Goal: Information Seeking & Learning: Find specific fact

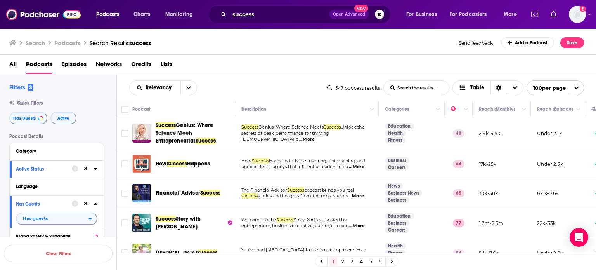
scroll to position [39, 0]
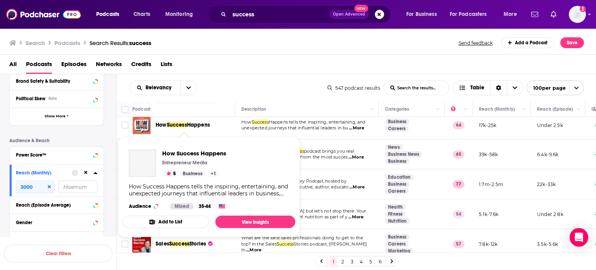
click at [181, 128] on span "How Success Happens" at bounding box center [183, 125] width 54 height 8
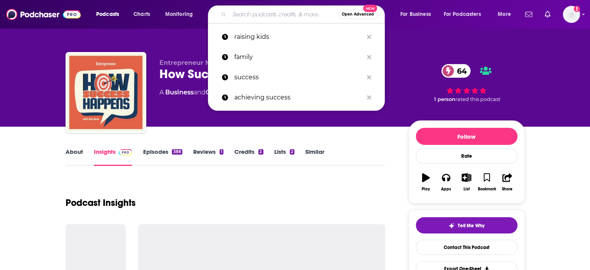
click at [251, 14] on input "Search podcasts, credits, & more..." at bounding box center [283, 14] width 109 height 12
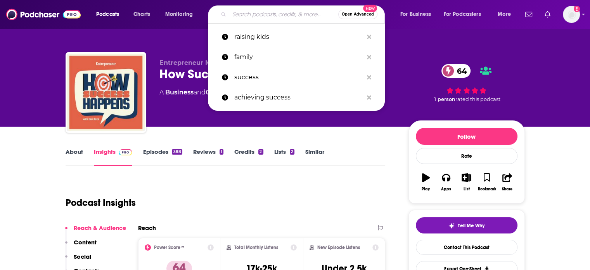
paste input "The High Performance Podcast"
type input "The High Performance Podcast"
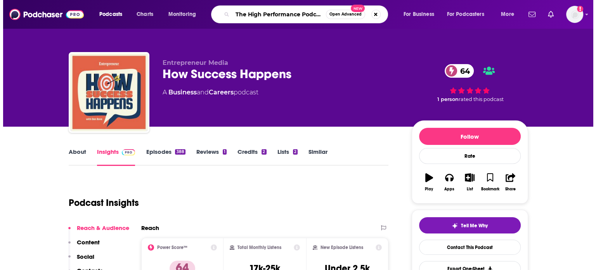
scroll to position [0, 2]
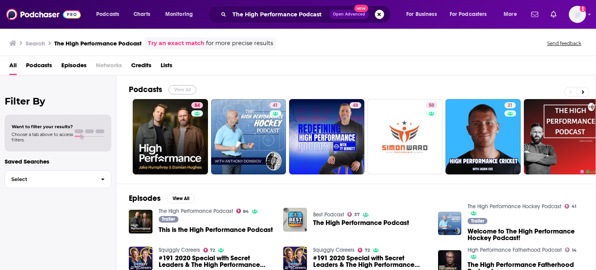
click at [187, 88] on button "View All" at bounding box center [182, 89] width 28 height 9
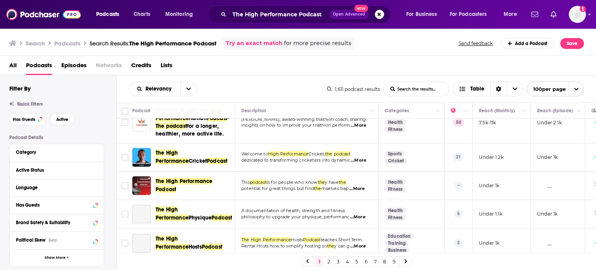
scroll to position [116, 0]
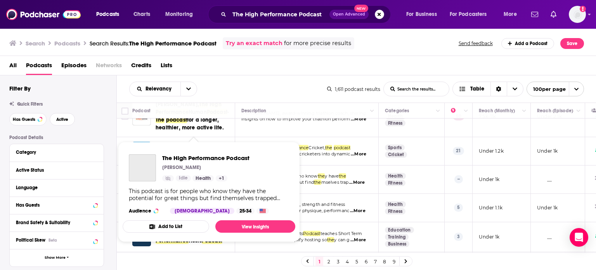
click at [171, 181] on link "Show Podcast Details" at bounding box center [168, 178] width 12 height 6
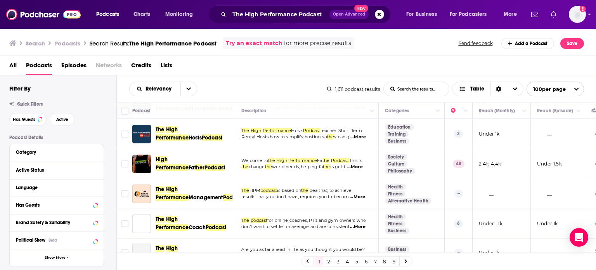
scroll to position [233, 0]
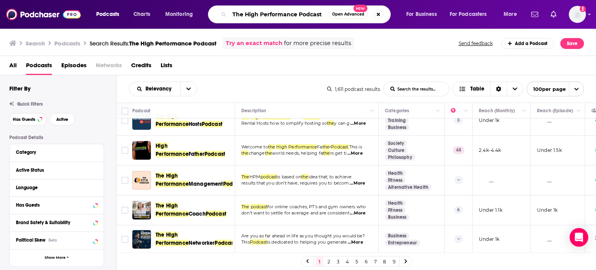
click at [322, 14] on input "The High Performance Podcast" at bounding box center [278, 14] width 99 height 12
type input "The High Performance Podcast + [PERSON_NAME]"
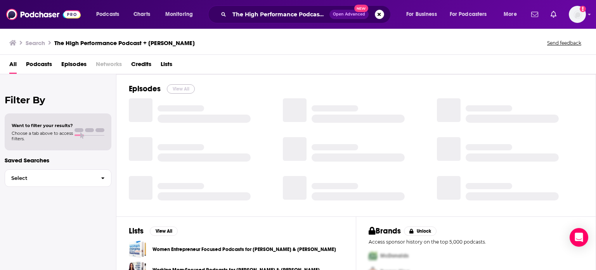
click at [186, 86] on button "View All" at bounding box center [181, 88] width 28 height 9
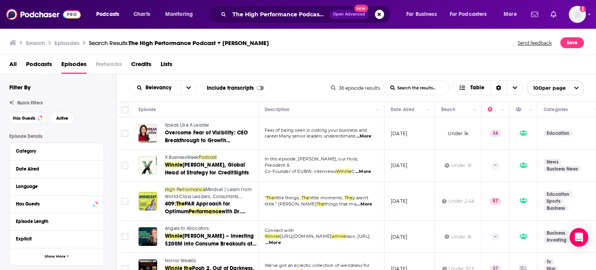
click at [40, 59] on span "Podcasts" at bounding box center [39, 66] width 26 height 16
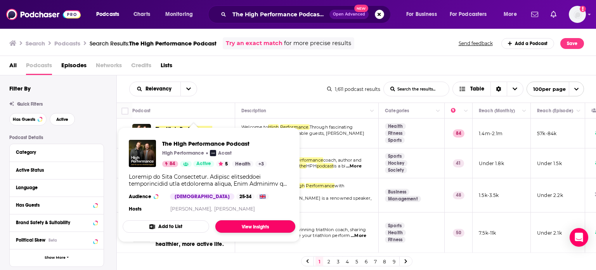
click at [257, 228] on link "View Insights" at bounding box center [255, 226] width 80 height 12
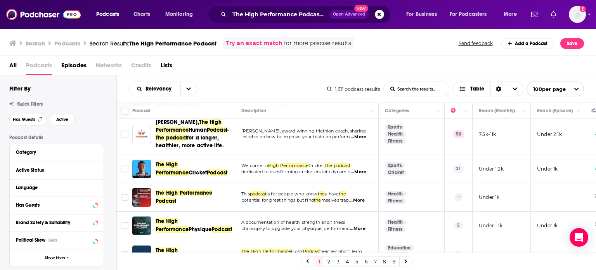
scroll to position [116, 0]
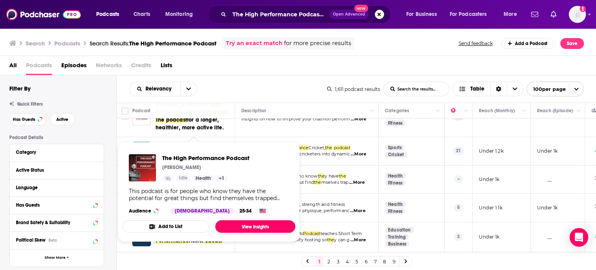
click at [238, 223] on link "View Insights" at bounding box center [255, 226] width 80 height 12
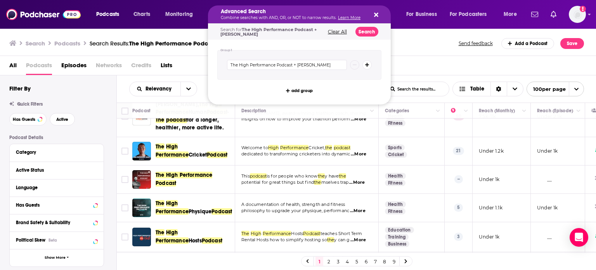
drag, startPoint x: 246, startPoint y: 14, endPoint x: 211, endPoint y: 10, distance: 34.8
click at [243, 65] on input "The High Performance Podcast + [PERSON_NAME]" at bounding box center [287, 65] width 120 height 10
drag, startPoint x: 239, startPoint y: 64, endPoint x: 197, endPoint y: 56, distance: 42.6
click at [197, 56] on div "Podcasts Charts Monitoring Advanced Search Combine searches with AND, OR, or NO…" at bounding box center [298, 135] width 596 height 270
drag, startPoint x: 306, startPoint y: 65, endPoint x: 284, endPoint y: 65, distance: 21.7
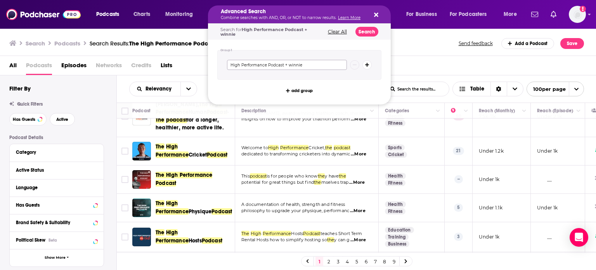
click at [284, 65] on input "High Performance Podcast + winnie" at bounding box center [287, 65] width 120 height 10
type input "High Performance Podcast"
click at [367, 29] on button "Search" at bounding box center [366, 32] width 23 height 10
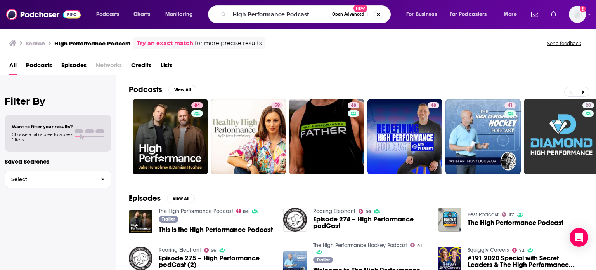
click at [46, 66] on span "Podcasts" at bounding box center [39, 67] width 26 height 16
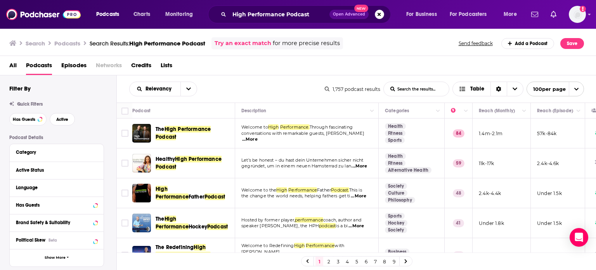
click at [257, 136] on span "...More" at bounding box center [250, 139] width 16 height 6
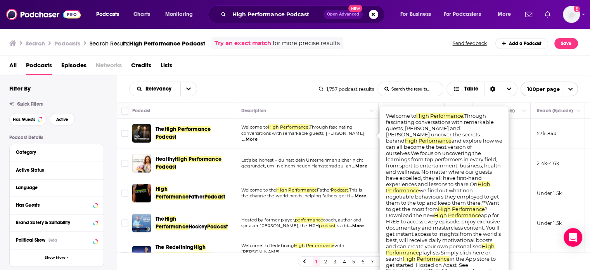
click at [257, 136] on span "...More" at bounding box center [250, 139] width 16 height 6
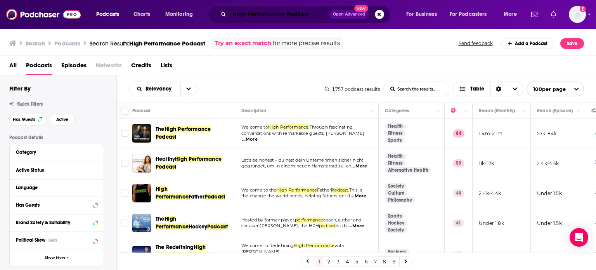
click at [312, 15] on input "High Performance Podcast" at bounding box center [279, 14] width 100 height 12
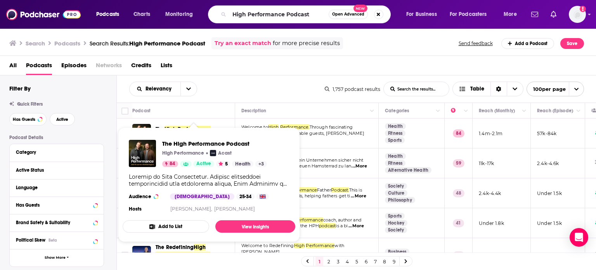
click at [200, 131] on span "The High Performance Podcast High Performance Acast 84 Active 5 Health + 3 Audi…" at bounding box center [209, 184] width 173 height 114
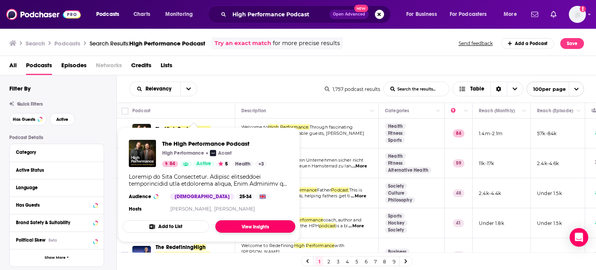
click at [234, 229] on link "View Insights" at bounding box center [255, 226] width 80 height 12
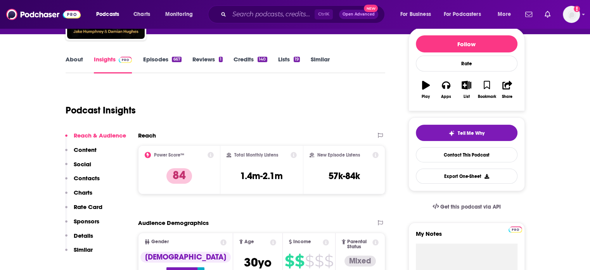
scroll to position [39, 0]
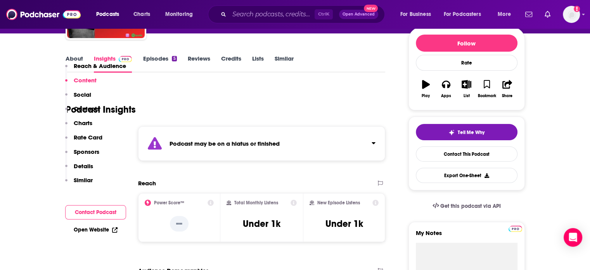
scroll to position [78, 0]
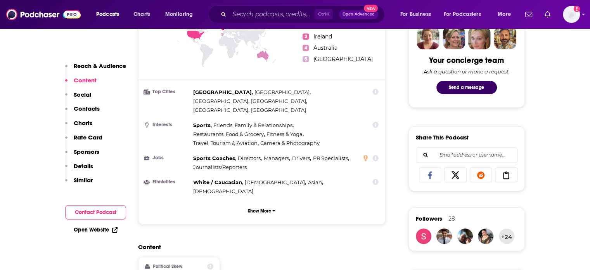
scroll to position [310, 0]
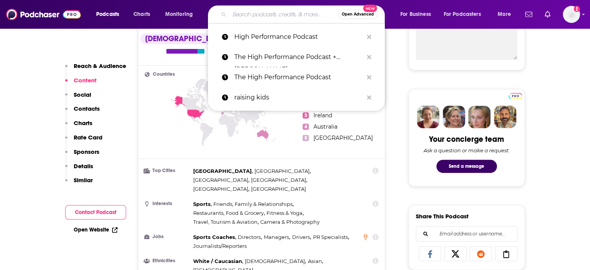
click at [244, 16] on input "Search podcasts, credits, & more..." at bounding box center [283, 14] width 109 height 12
paste input "The High Performance Podcast"
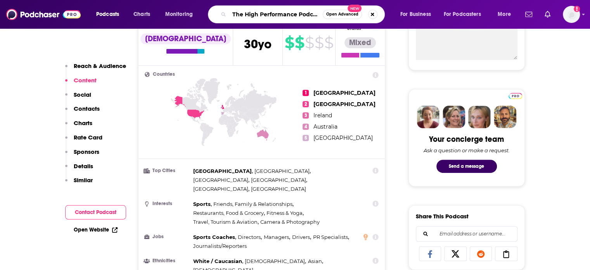
scroll to position [0, 2]
click at [268, 15] on input "The High Performance Podcast" at bounding box center [275, 14] width 93 height 12
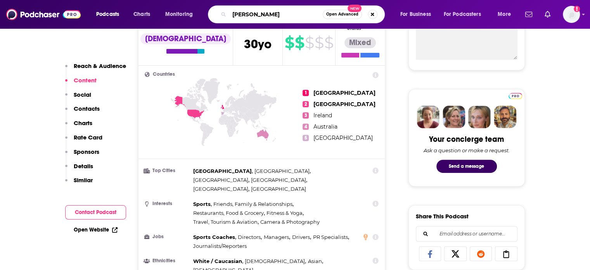
type input "[PERSON_NAME]"
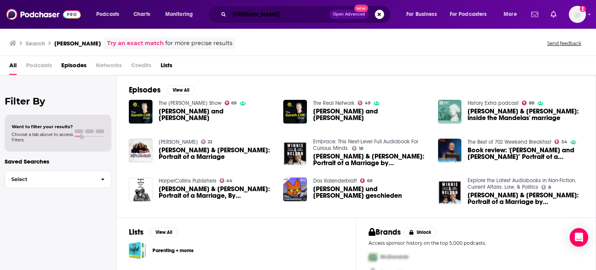
click at [246, 10] on input "[PERSON_NAME]" at bounding box center [279, 14] width 100 height 12
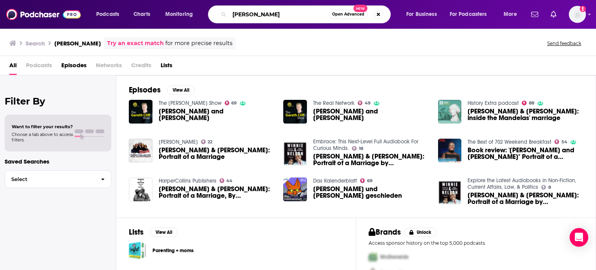
click at [246, 10] on input "[PERSON_NAME]" at bounding box center [278, 14] width 99 height 12
type input "high performance podcast"
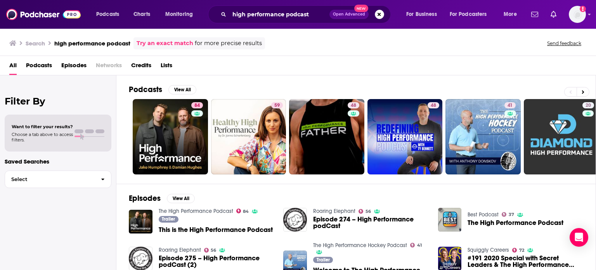
click at [41, 64] on span "Podcasts" at bounding box center [39, 67] width 26 height 16
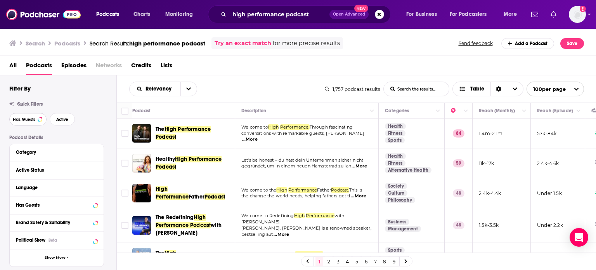
click at [26, 122] on button "Has Guests" at bounding box center [27, 119] width 37 height 12
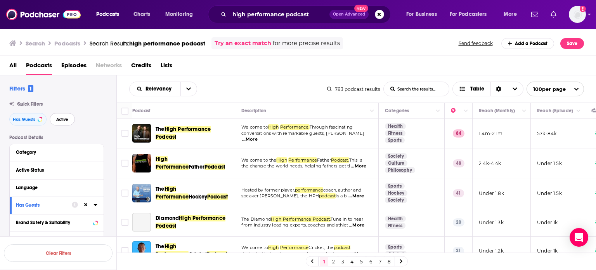
click at [61, 121] on span "Active" at bounding box center [62, 119] width 12 height 4
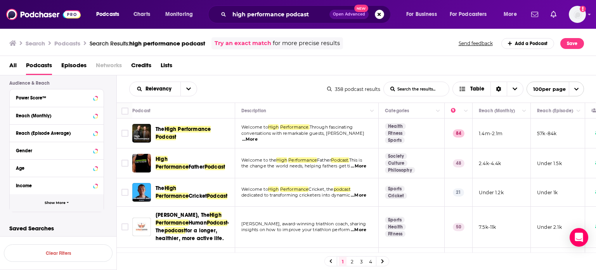
scroll to position [200, 0]
click at [59, 199] on span "Show More" at bounding box center [55, 201] width 21 height 4
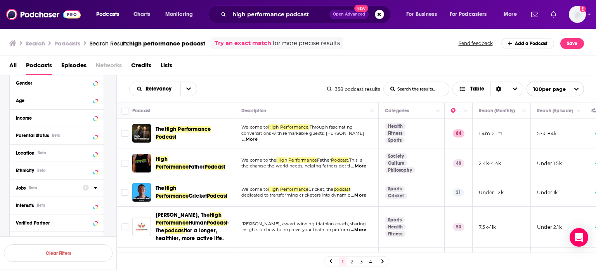
scroll to position [278, 0]
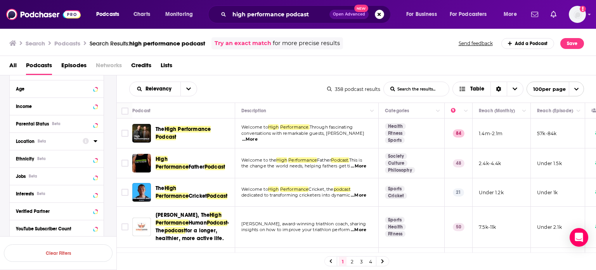
click at [97, 142] on icon at bounding box center [95, 141] width 4 height 6
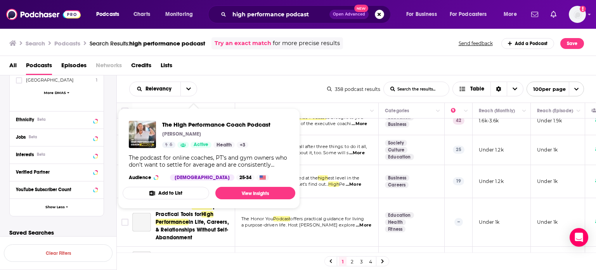
scroll to position [310, 0]
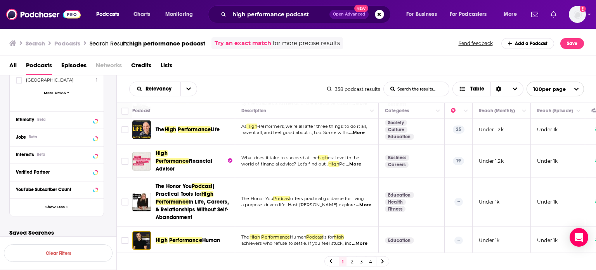
click at [410, 91] on podcast-list-search-input "List Search Input" at bounding box center [416, 89] width 65 height 14
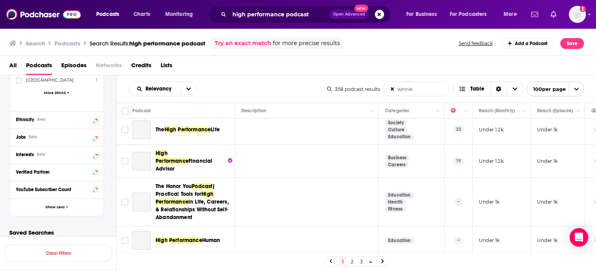
click at [413, 88] on podcast-list-search-input "winnie" at bounding box center [416, 89] width 65 height 14
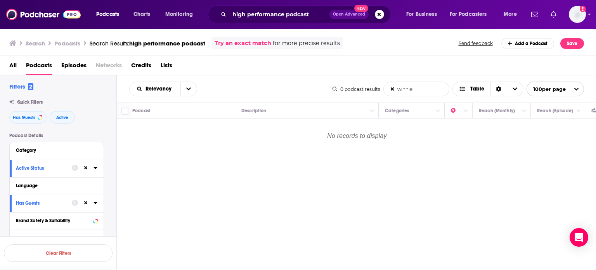
scroll to position [0, 0]
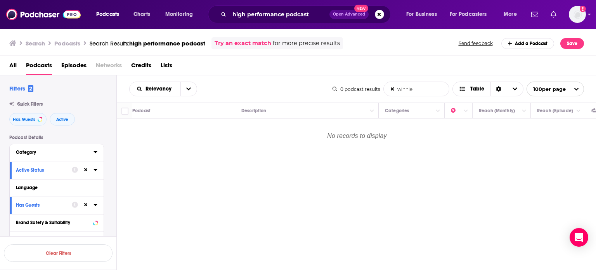
type podcast-list-search-input "winnie"
click at [96, 154] on icon at bounding box center [95, 152] width 4 height 6
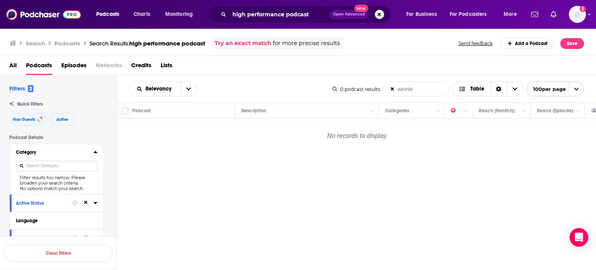
click at [97, 122] on div "Has Guests Active" at bounding box center [62, 119] width 107 height 12
click at [363, 12] on span "Open Advanced" at bounding box center [349, 14] width 32 height 4
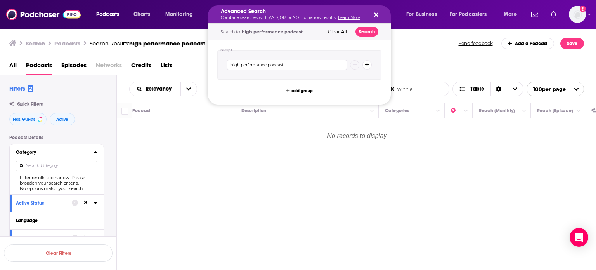
click at [367, 65] on icon "Search podcasts, credits, & more..." at bounding box center [367, 64] width 4 height 5
click at [200, 138] on p "No records to display" at bounding box center [356, 138] width 479 height 38
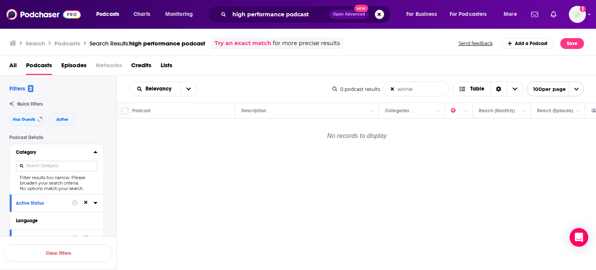
click at [14, 68] on span "All" at bounding box center [12, 67] width 7 height 16
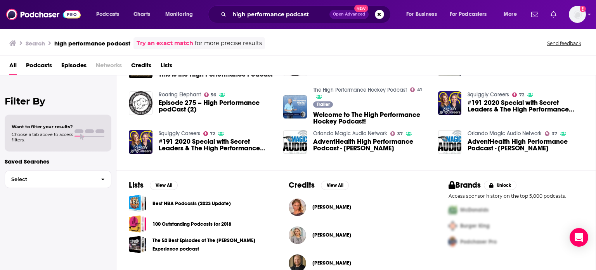
scroll to position [168, 0]
